Goal: Find specific page/section: Find specific page/section

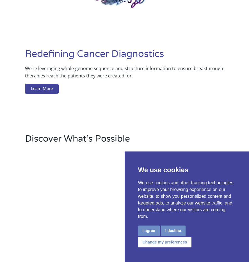
scroll to position [225, 0]
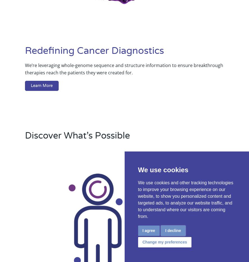
click at [171, 231] on button "I decline" at bounding box center [173, 231] width 25 height 10
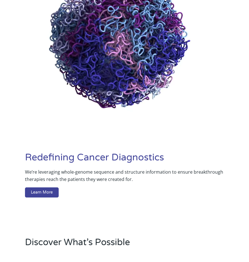
scroll to position [0, 0]
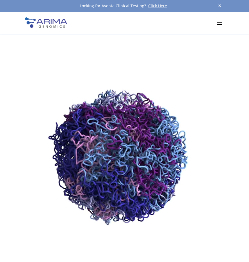
click at [217, 21] on span at bounding box center [219, 22] width 9 height 9
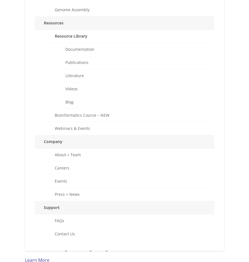
scroll to position [292, 0]
click at [64, 165] on link "Careers" at bounding box center [131, 167] width 168 height 13
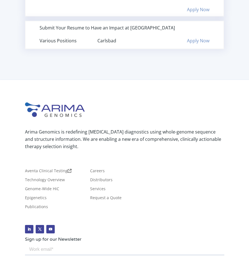
scroll to position [741, 0]
